Goal: Information Seeking & Learning: Understand process/instructions

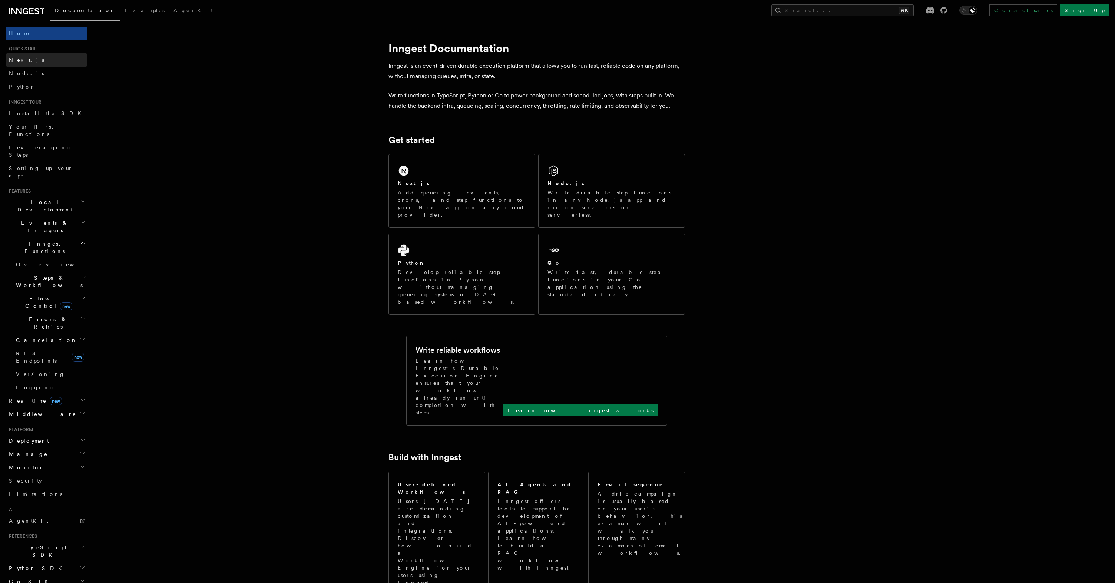
click at [21, 64] on link "Next.js" at bounding box center [46, 59] width 81 height 13
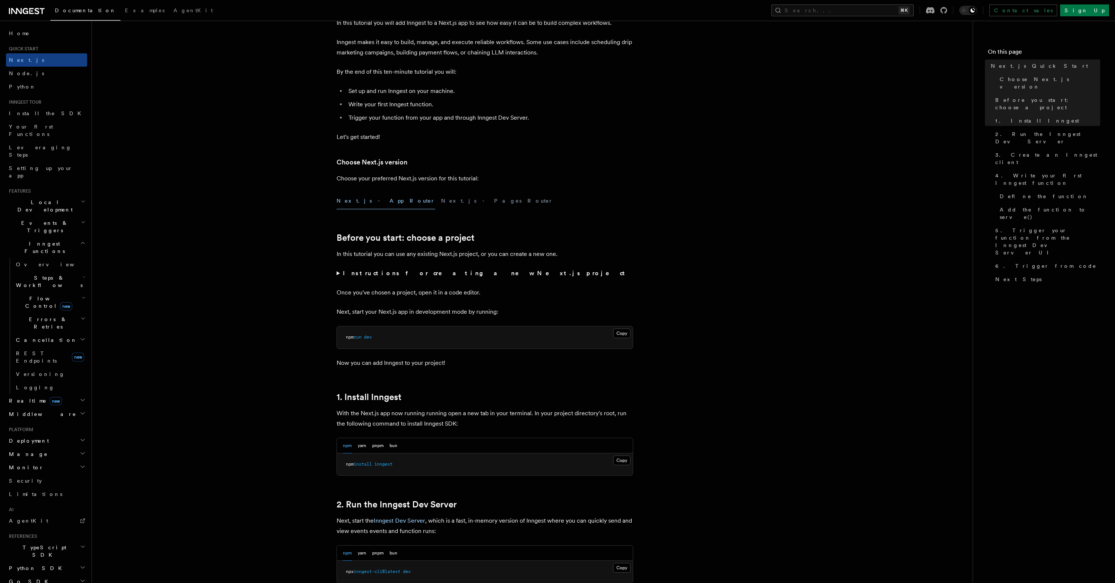
scroll to position [173, 0]
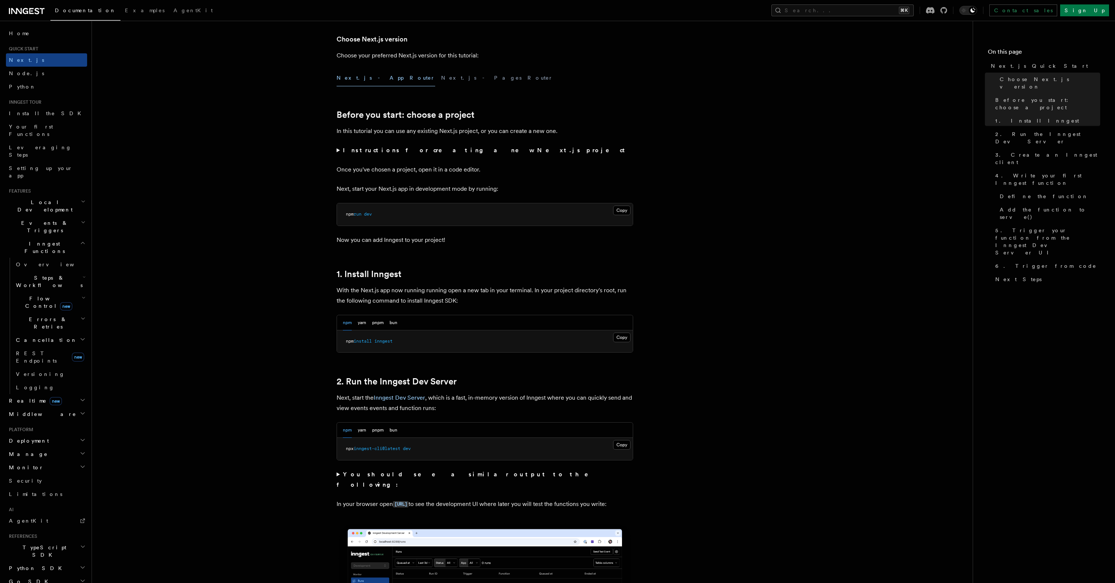
click at [385, 450] on span "inngest-cli@latest" at bounding box center [377, 448] width 47 height 5
copy div "npm yarn pnpm bun Copy Copied"
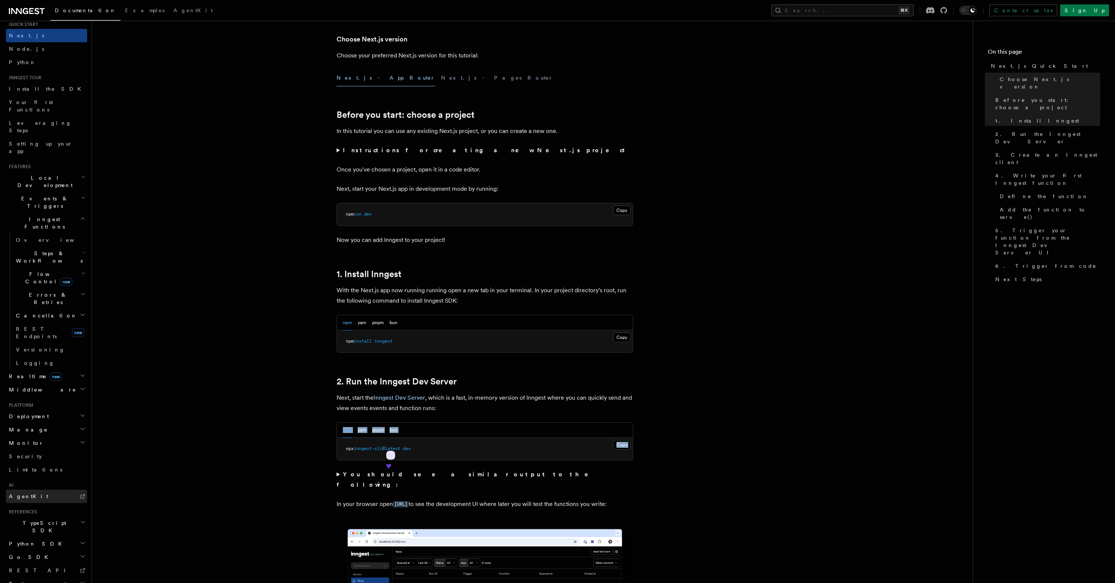
click at [34, 490] on link "AgentKit" at bounding box center [46, 496] width 81 height 13
